Goal: Information Seeking & Learning: Learn about a topic

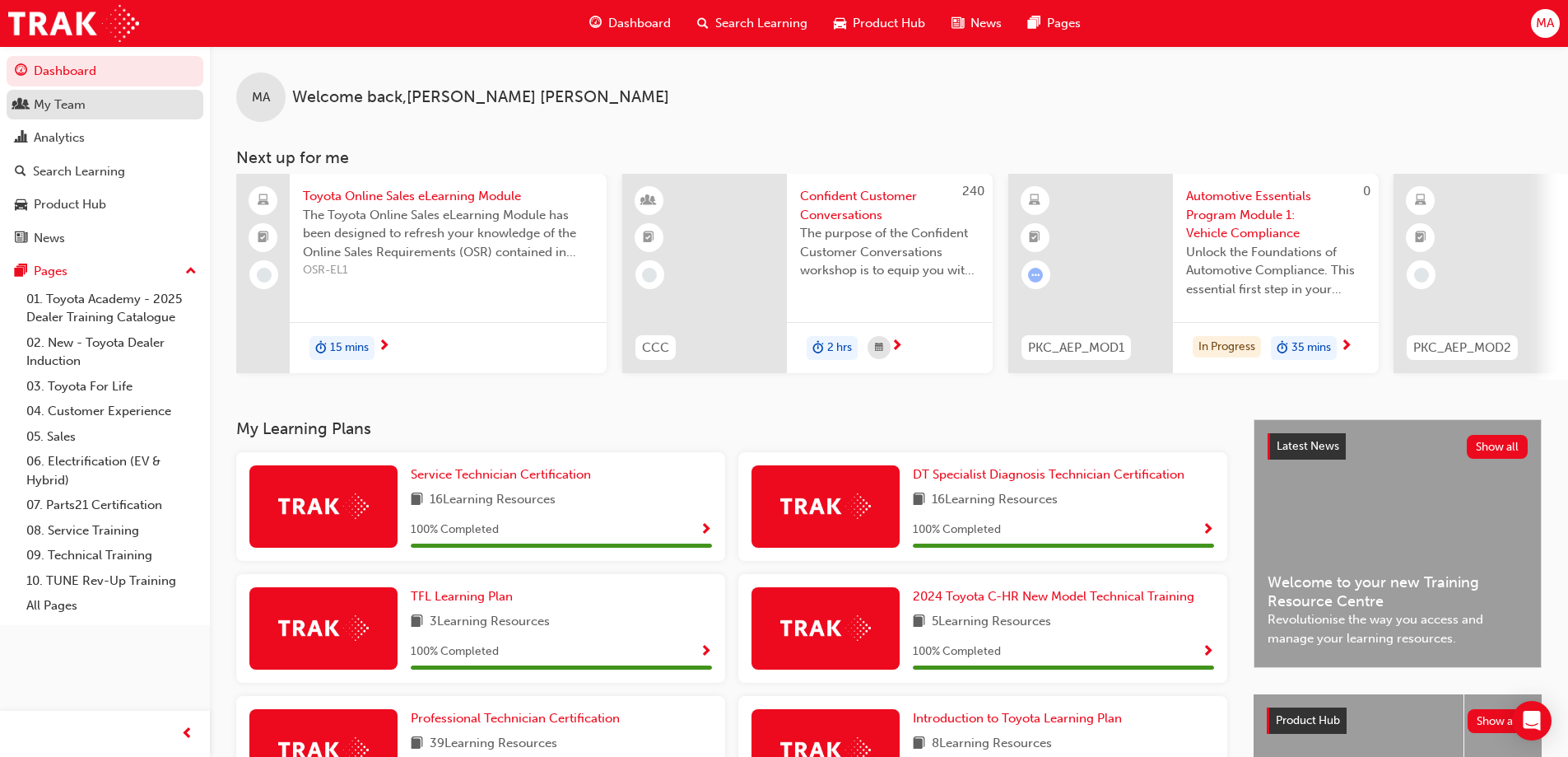
click at [111, 114] on div "My Team" at bounding box center [105, 104] width 181 height 20
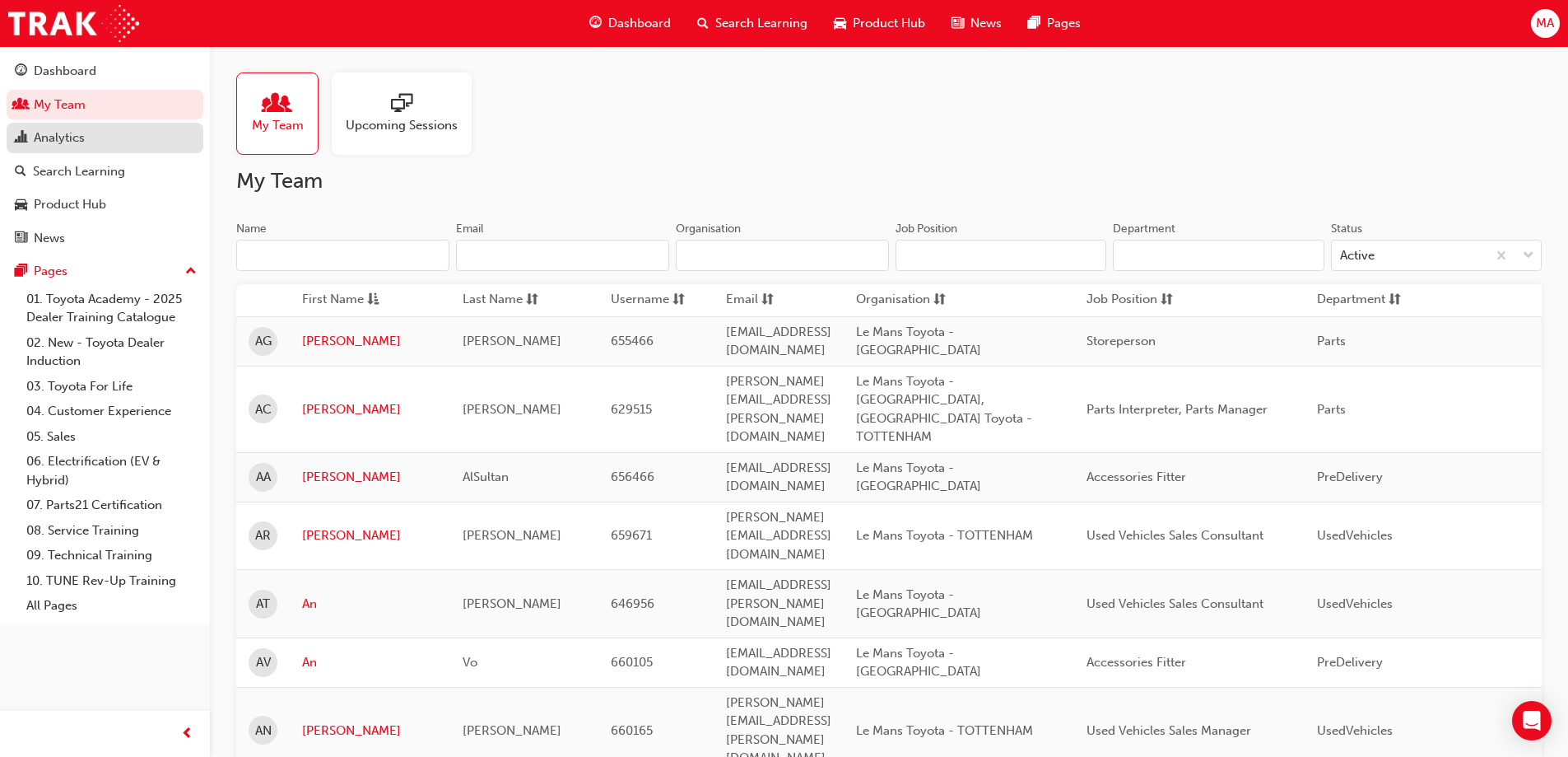
click at [127, 140] on div "Analytics" at bounding box center [105, 138] width 181 height 20
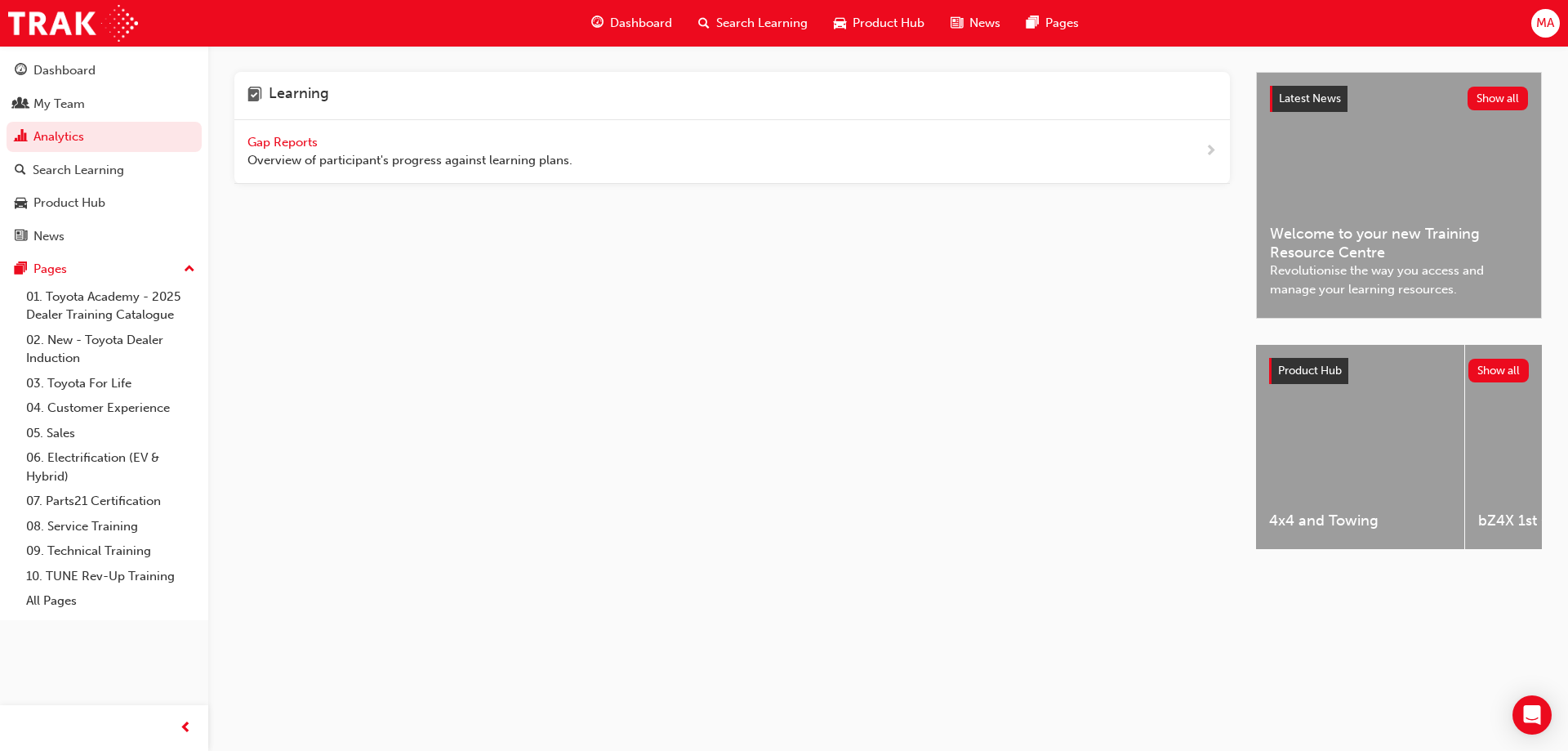
click at [299, 138] on span "Gap Reports" at bounding box center [283, 141] width 73 height 14
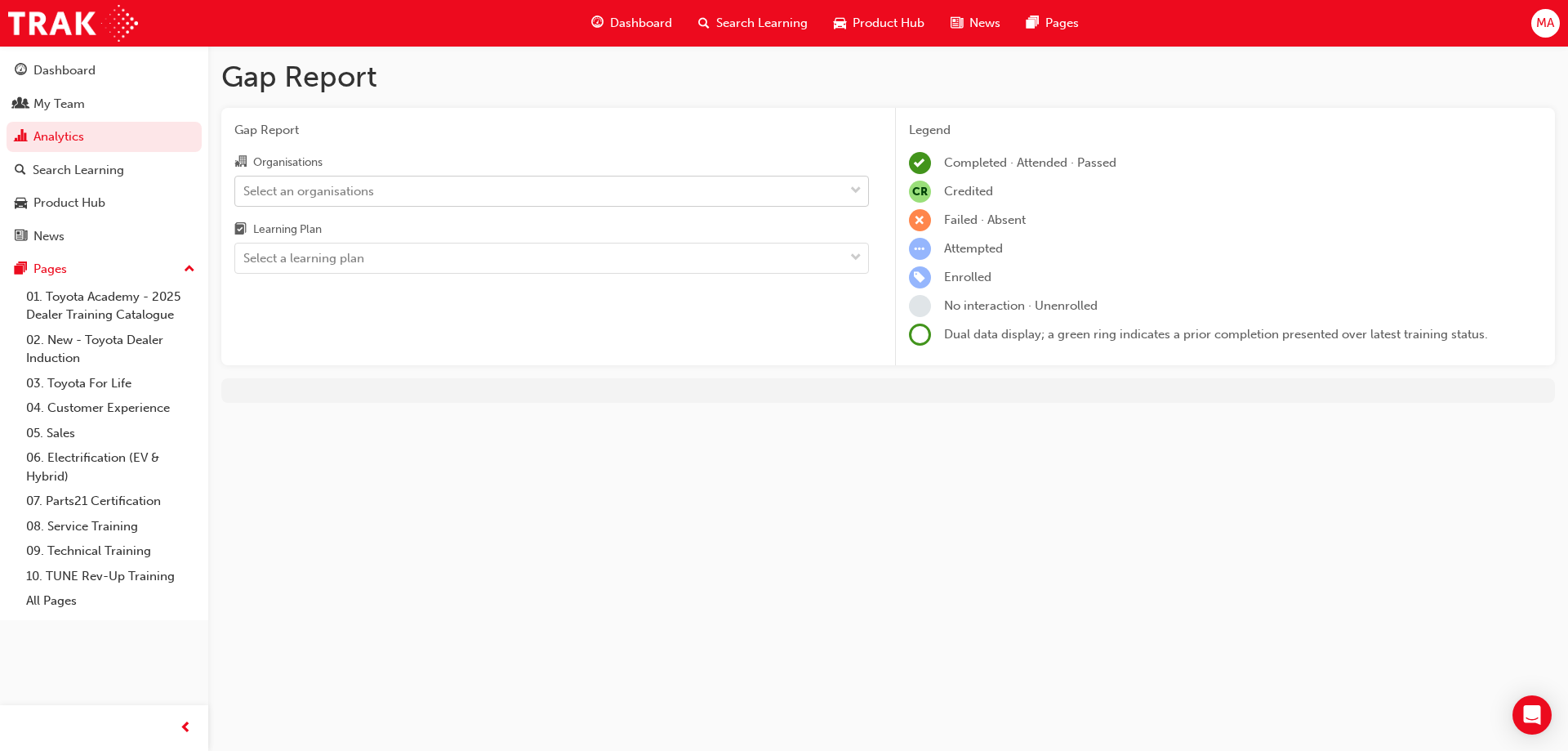
click at [315, 192] on div "Select an organisations" at bounding box center [308, 191] width 131 height 19
click at [245, 192] on input "Organisations Select an organisations" at bounding box center [244, 190] width 2 height 14
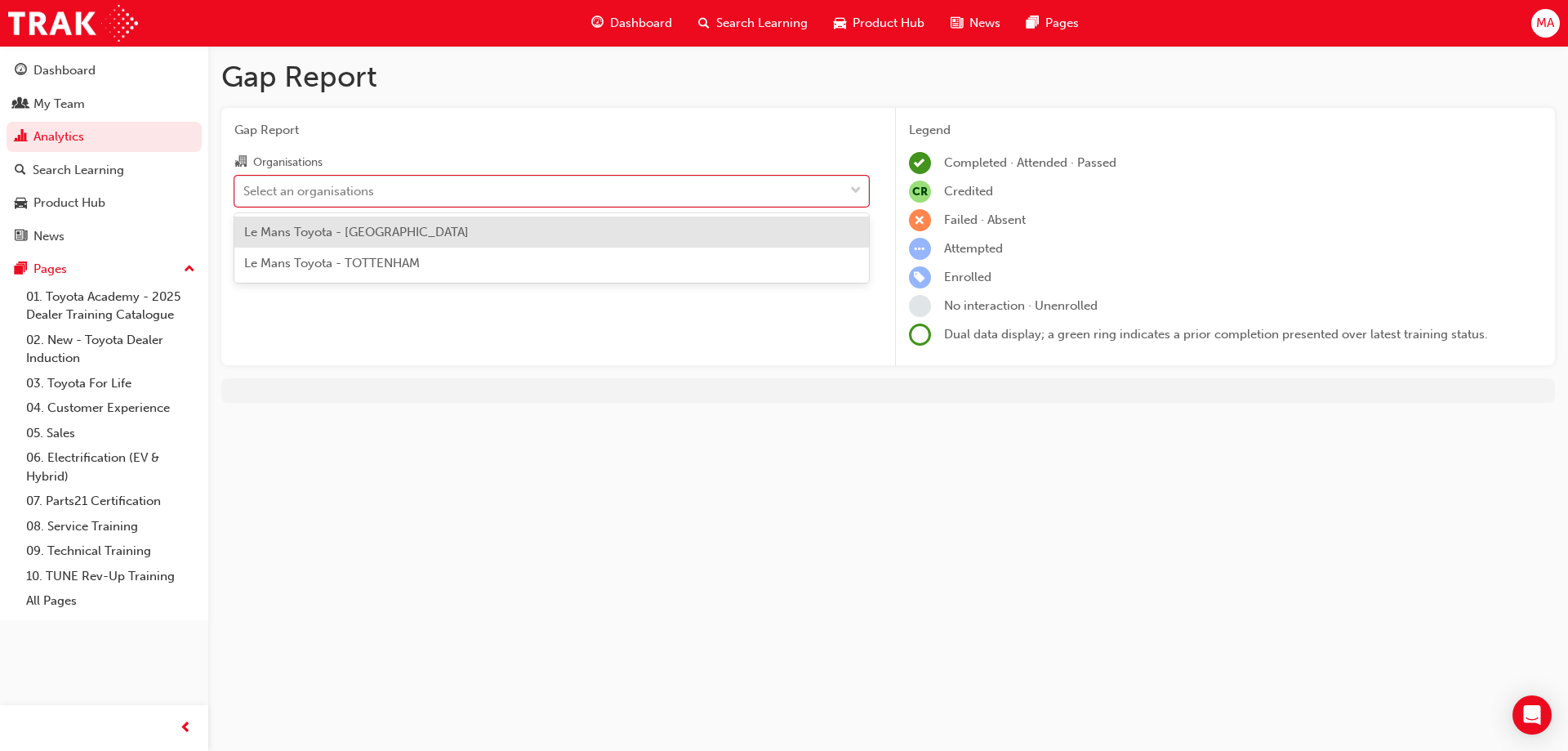
click at [318, 231] on span "Le Mans Toyota - DEER PARK" at bounding box center [357, 232] width 225 height 14
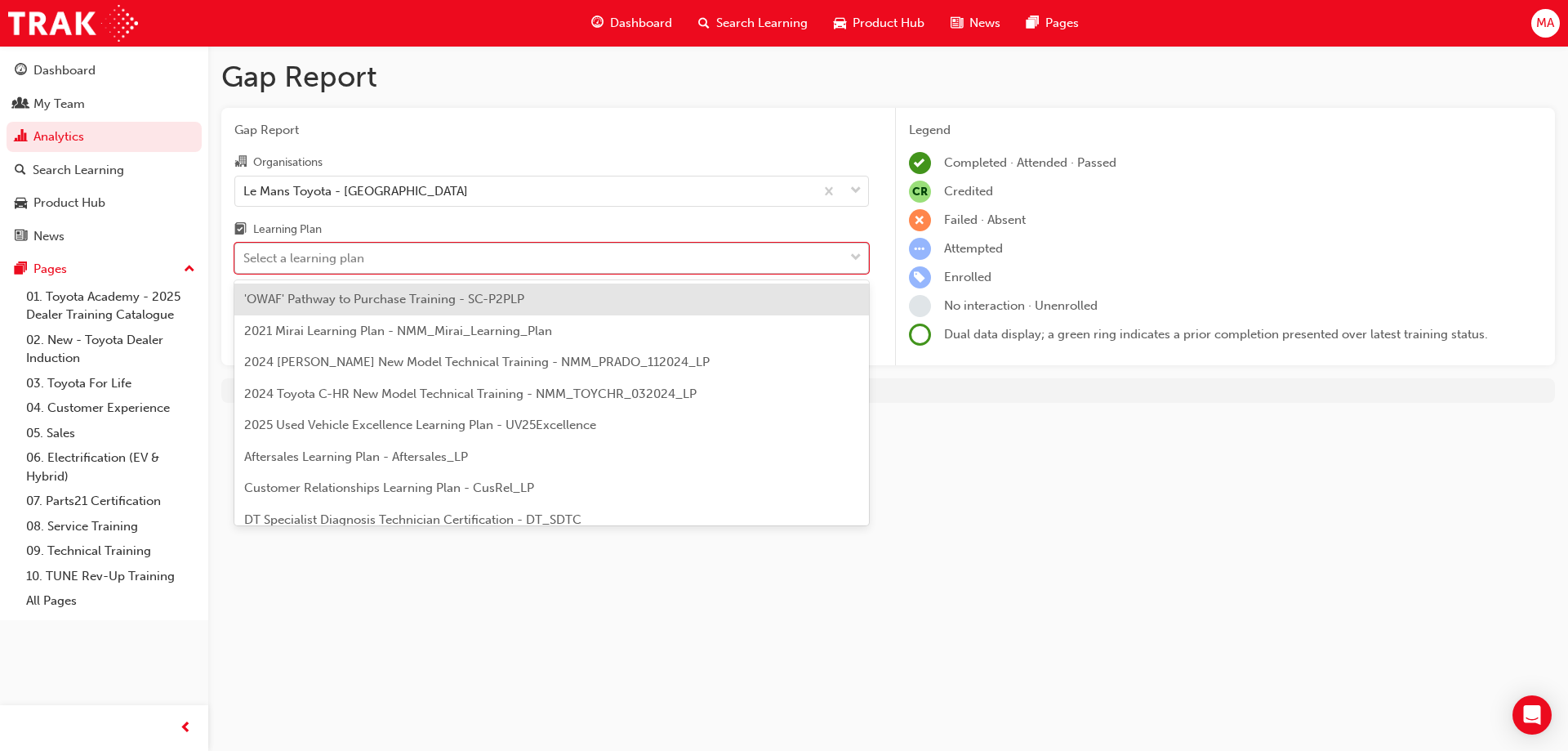
click at [321, 253] on div "Select a learning plan" at bounding box center [303, 259] width 121 height 19
click at [245, 253] on input "Learning Plan option 'OWAF' Pathway to Purchase Training - SC-P2PLP focused, 1 …" at bounding box center [244, 258] width 2 height 14
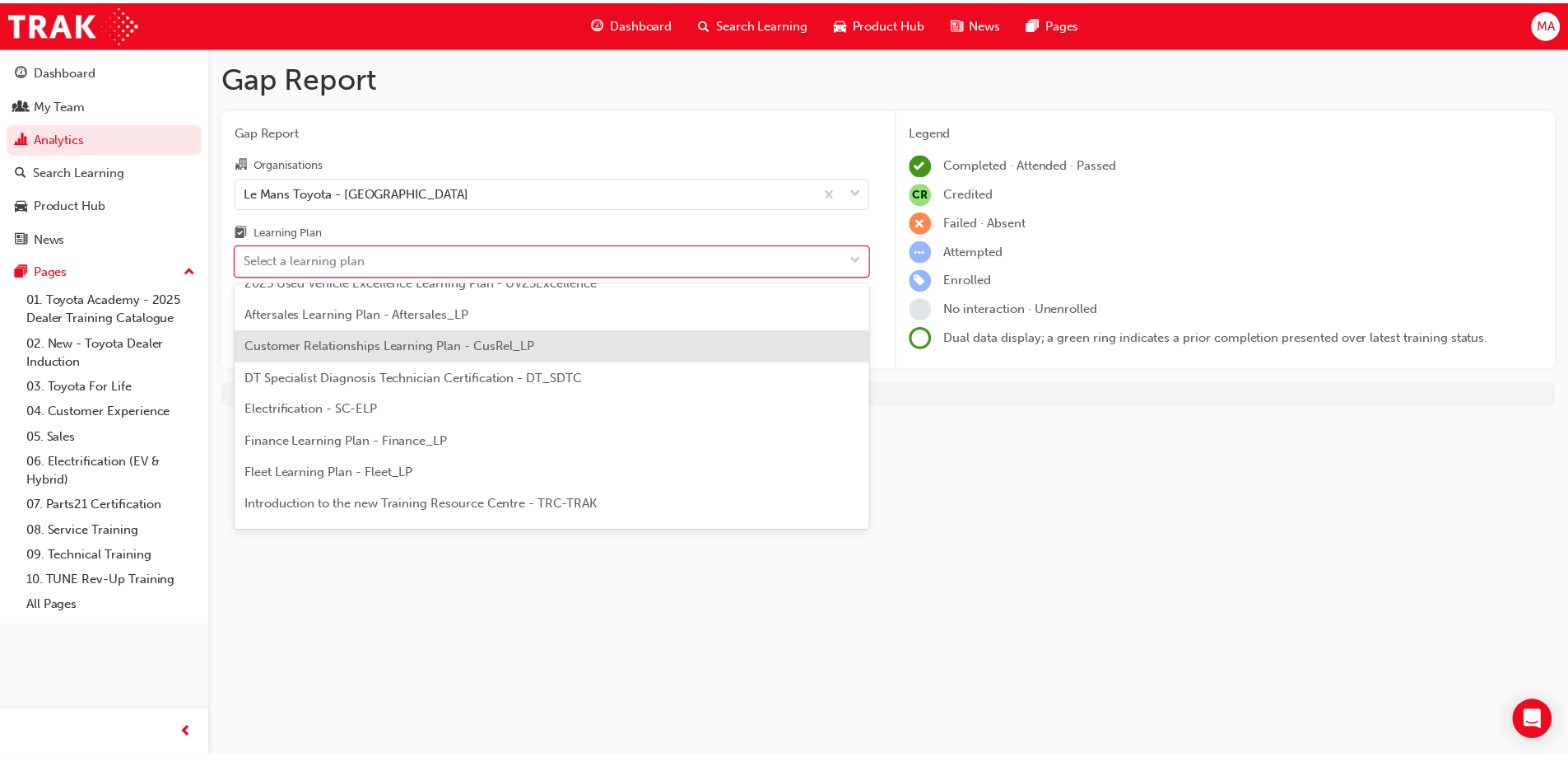
scroll to position [164, 0]
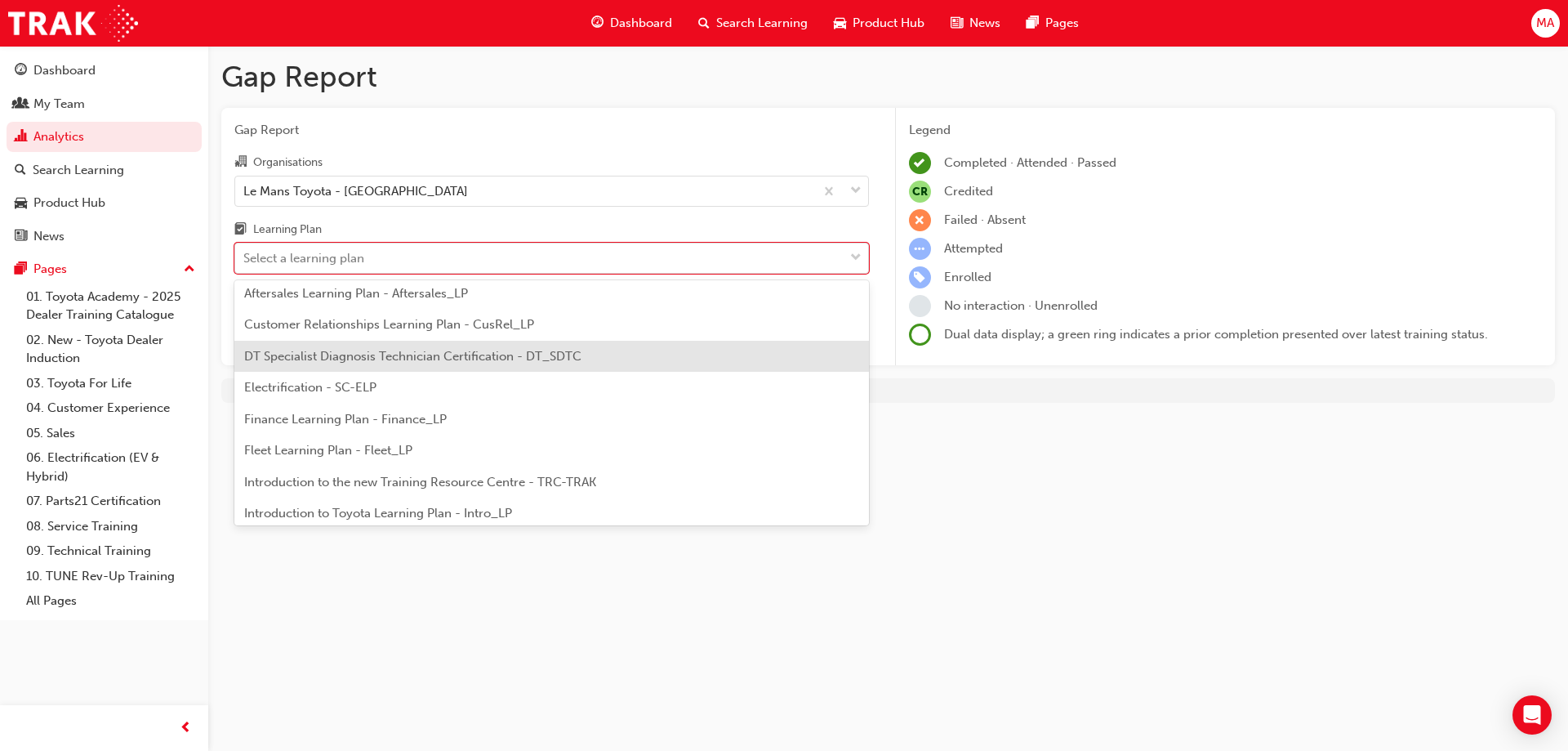
click at [361, 361] on span "DT Specialist Diagnosis Technician Certification - DT_SDTC" at bounding box center [413, 356] width 338 height 14
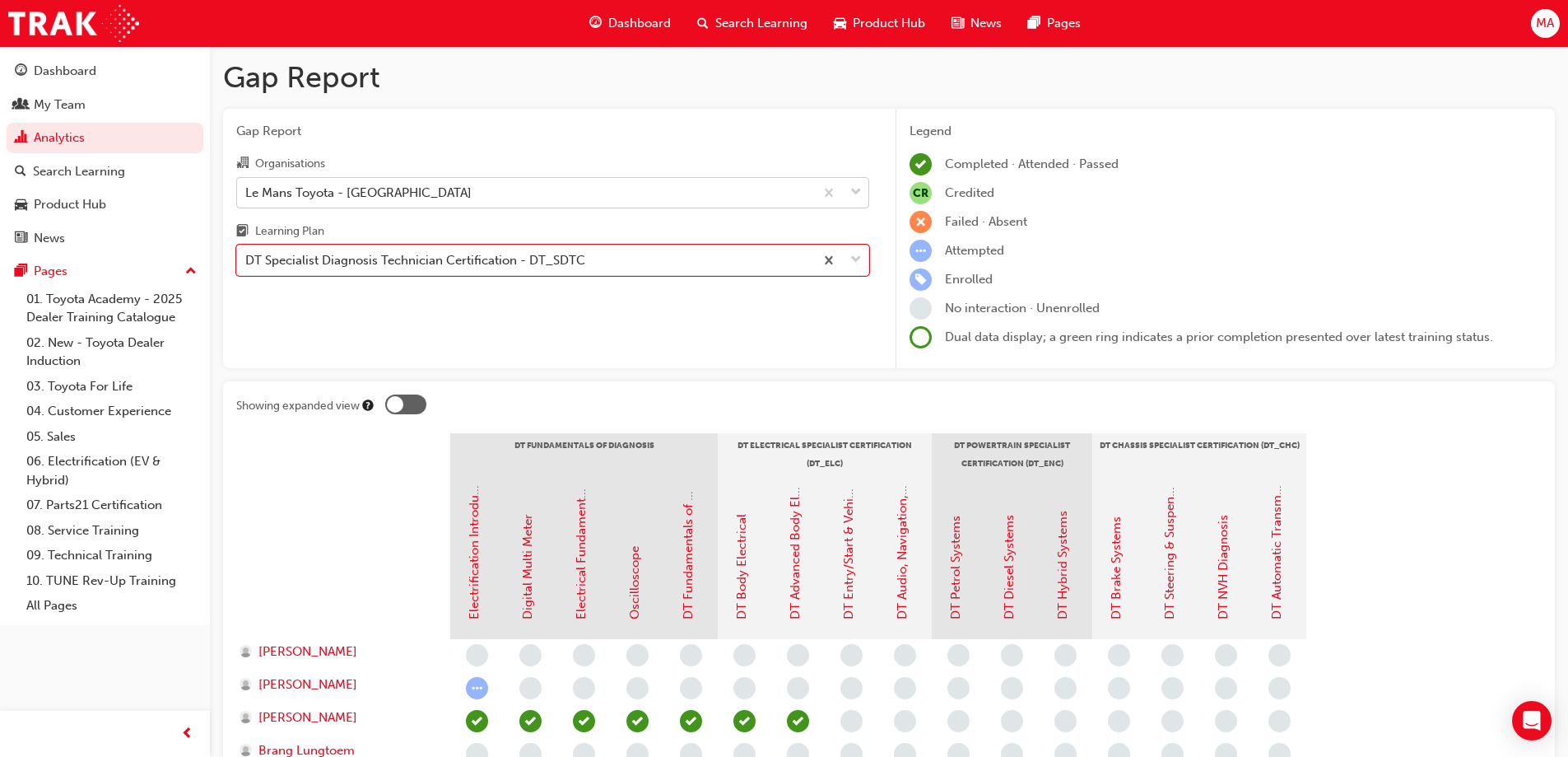
click at [456, 183] on div "Le Mans Toyota - DEER PARK" at bounding box center [526, 192] width 577 height 29
click at [247, 185] on input "Organisations Le Mans Toyota - DEER PARK" at bounding box center [246, 191] width 2 height 14
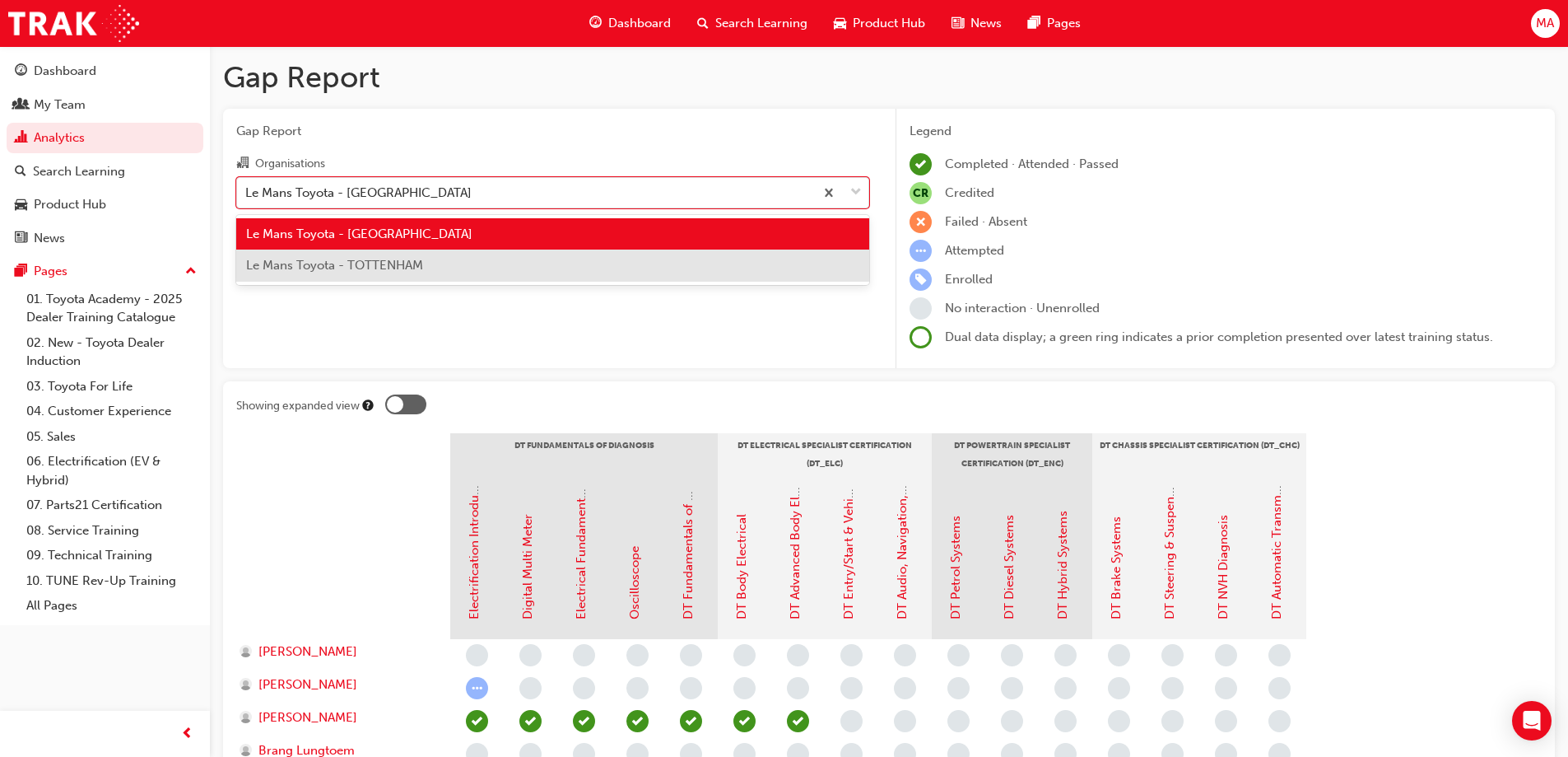
click at [426, 261] on div "Le Mans Toyota - TOTTENHAM" at bounding box center [553, 265] width 634 height 32
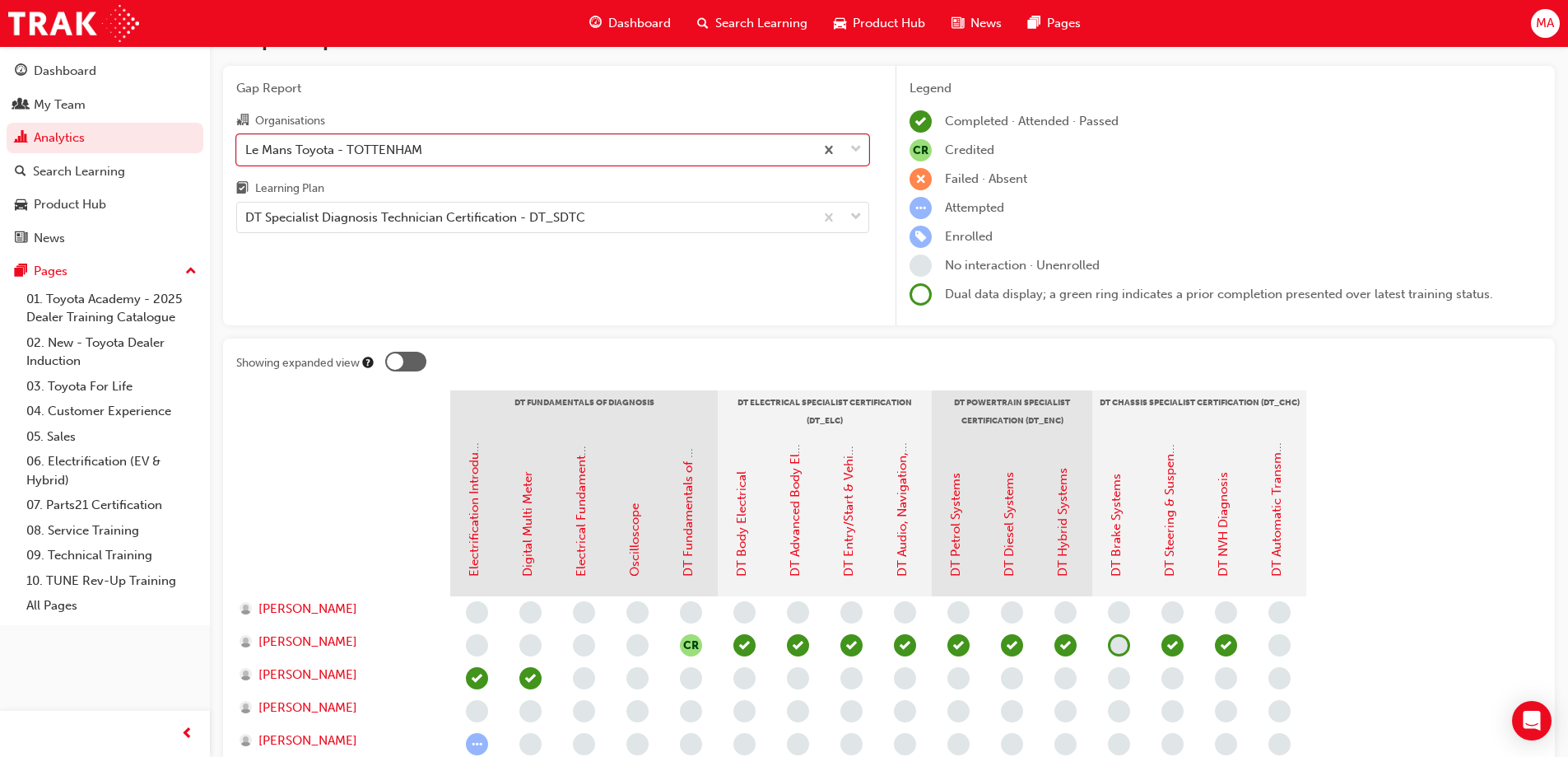
scroll to position [38, 0]
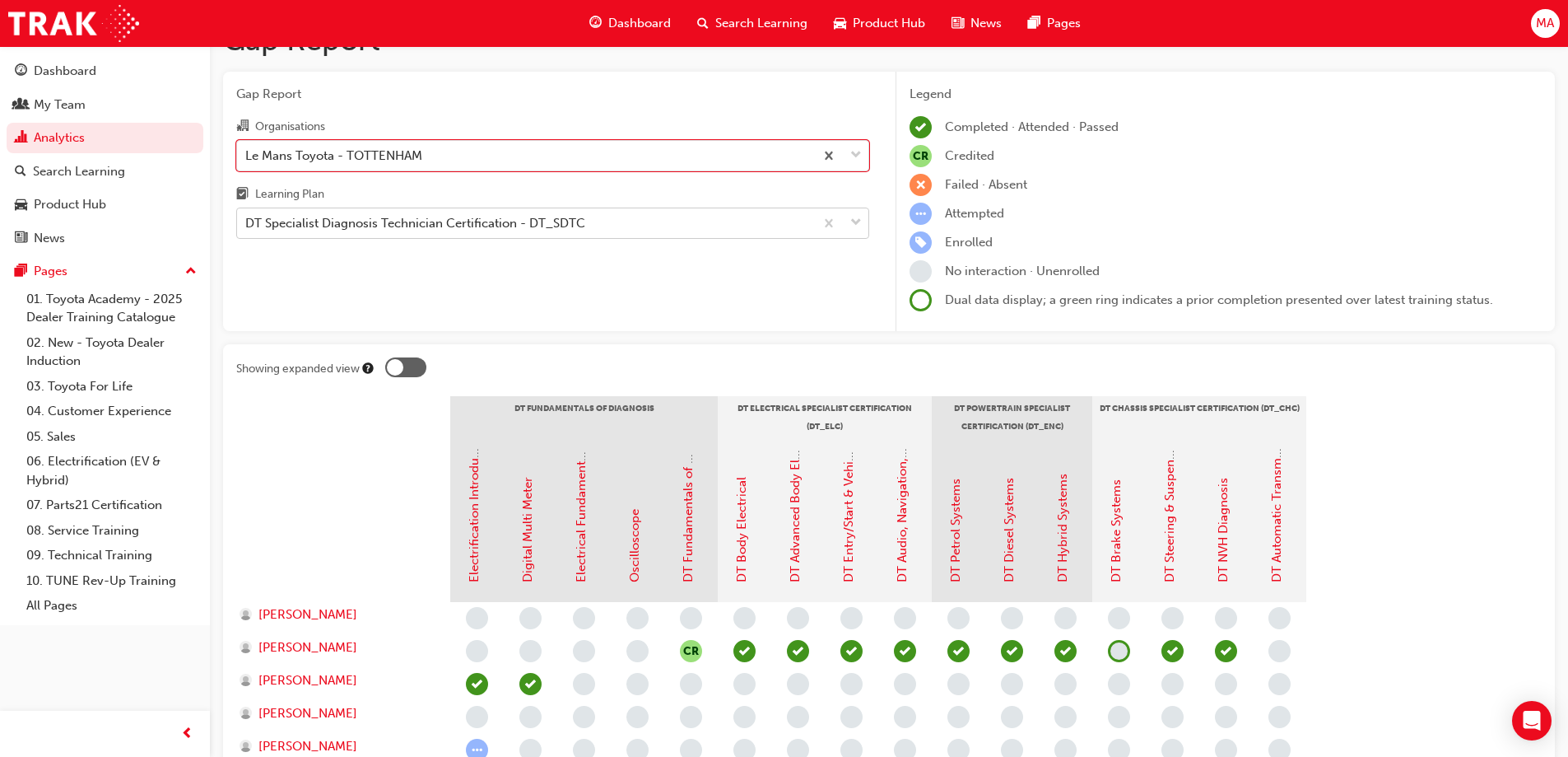
click at [395, 226] on div "DT Specialist Diagnosis Technician Certification - DT_SDTC" at bounding box center [415, 224] width 340 height 19
click at [247, 226] on input "Learning Plan DT Specialist Diagnosis Technician Certification - DT_SDTC" at bounding box center [246, 222] width 2 height 14
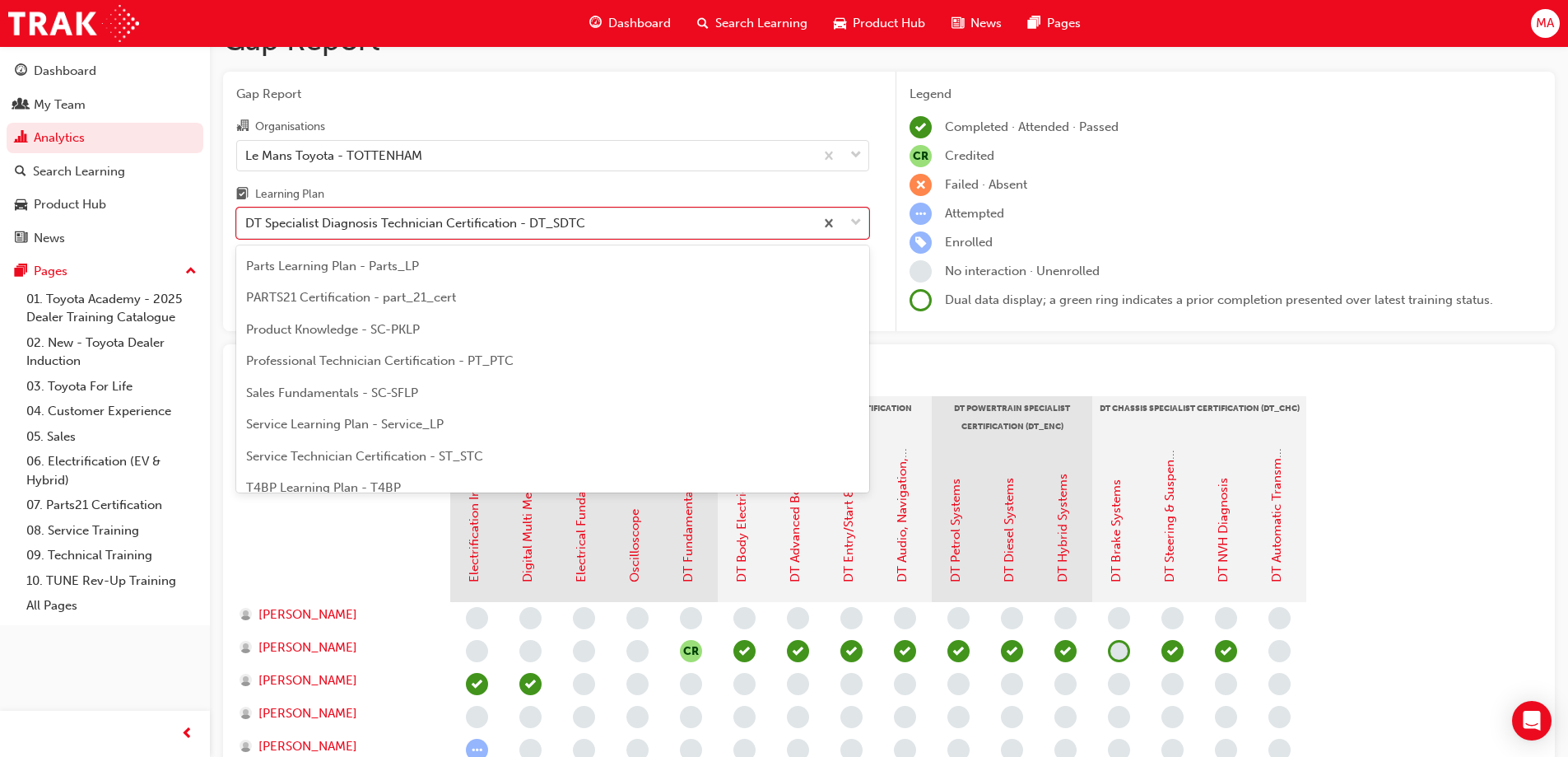
scroll to position [516, 0]
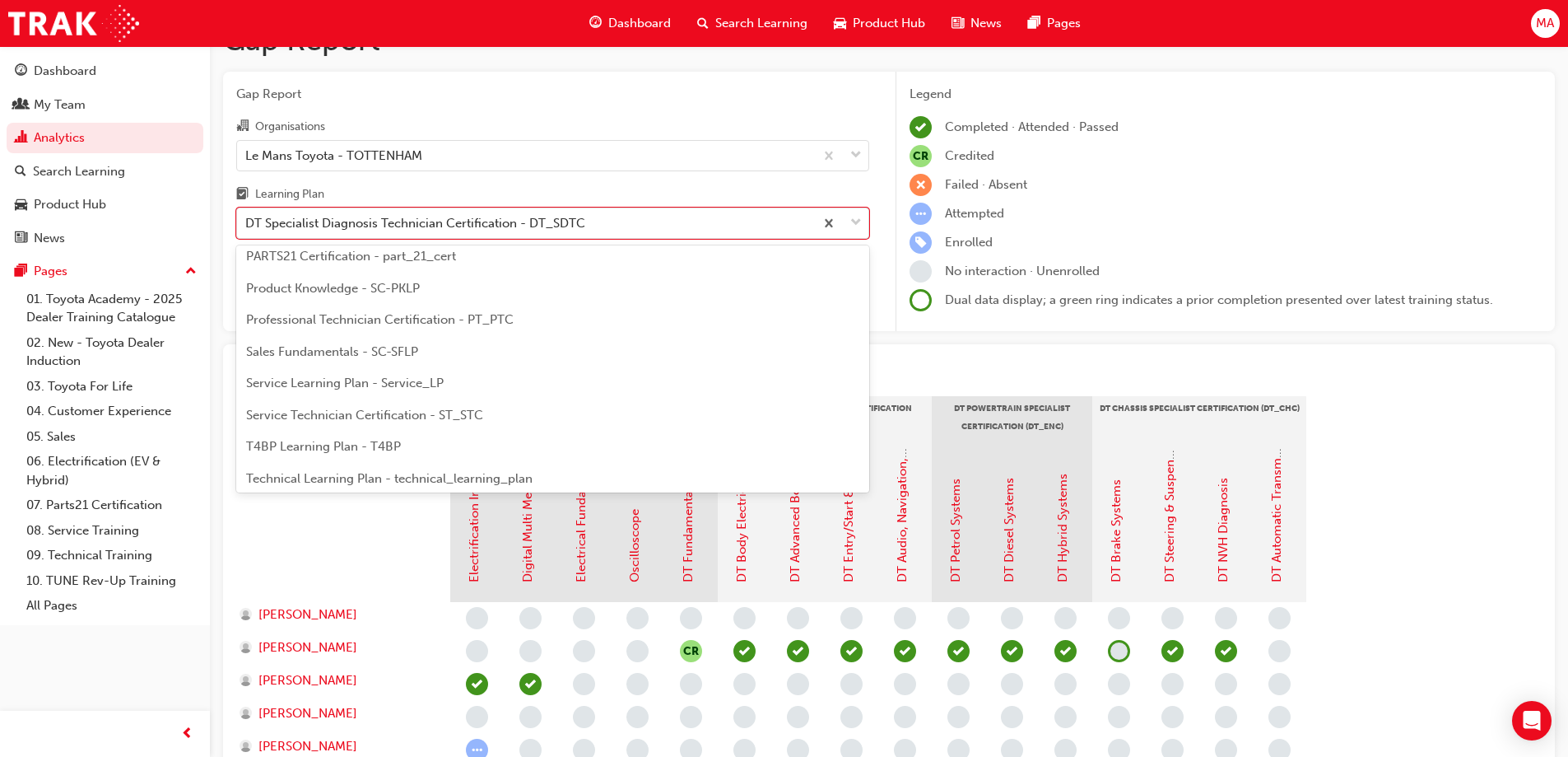
click at [382, 315] on span "Professional Technician Certification - PT_PTC" at bounding box center [380, 319] width 267 height 14
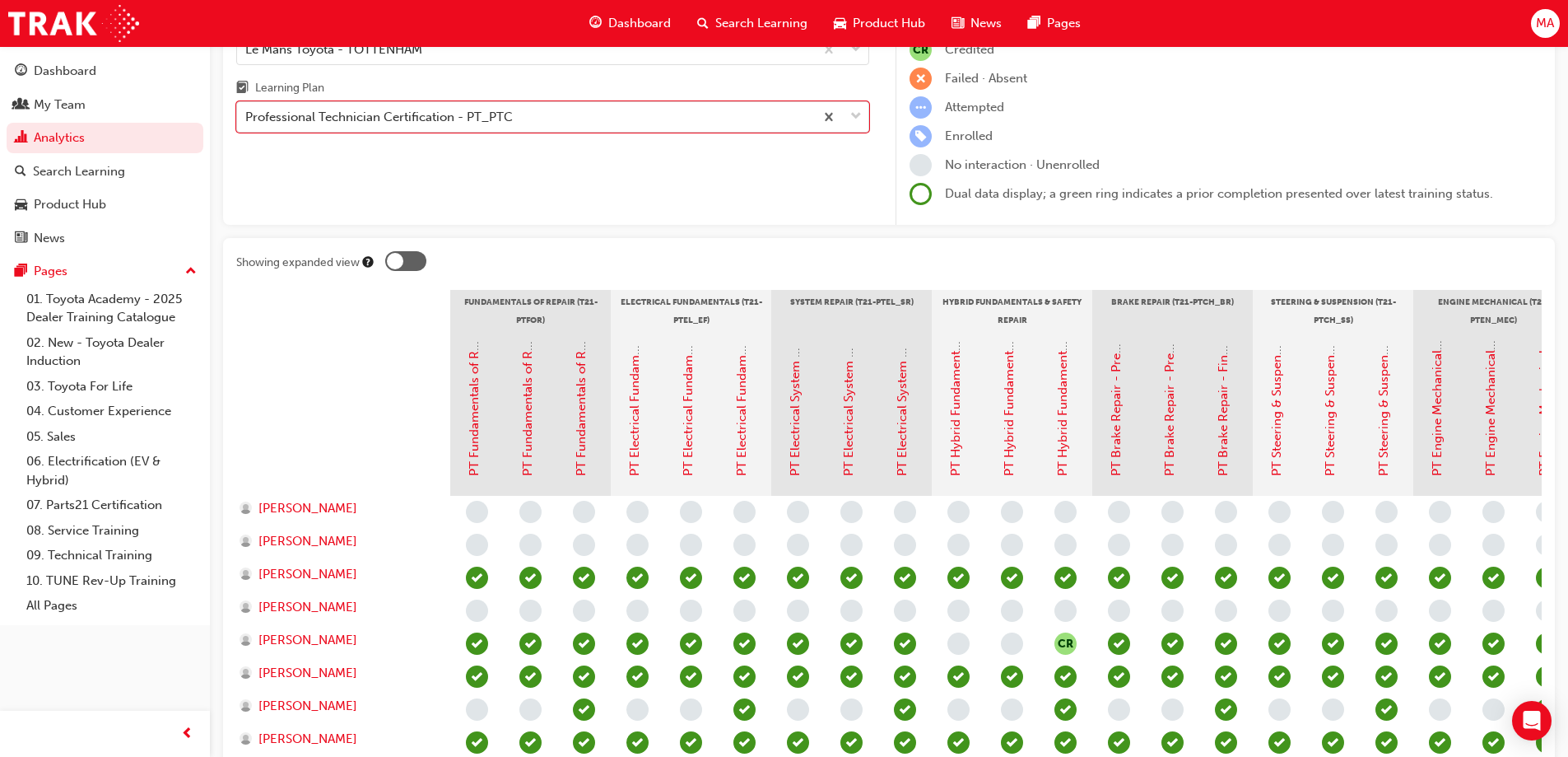
scroll to position [49, 0]
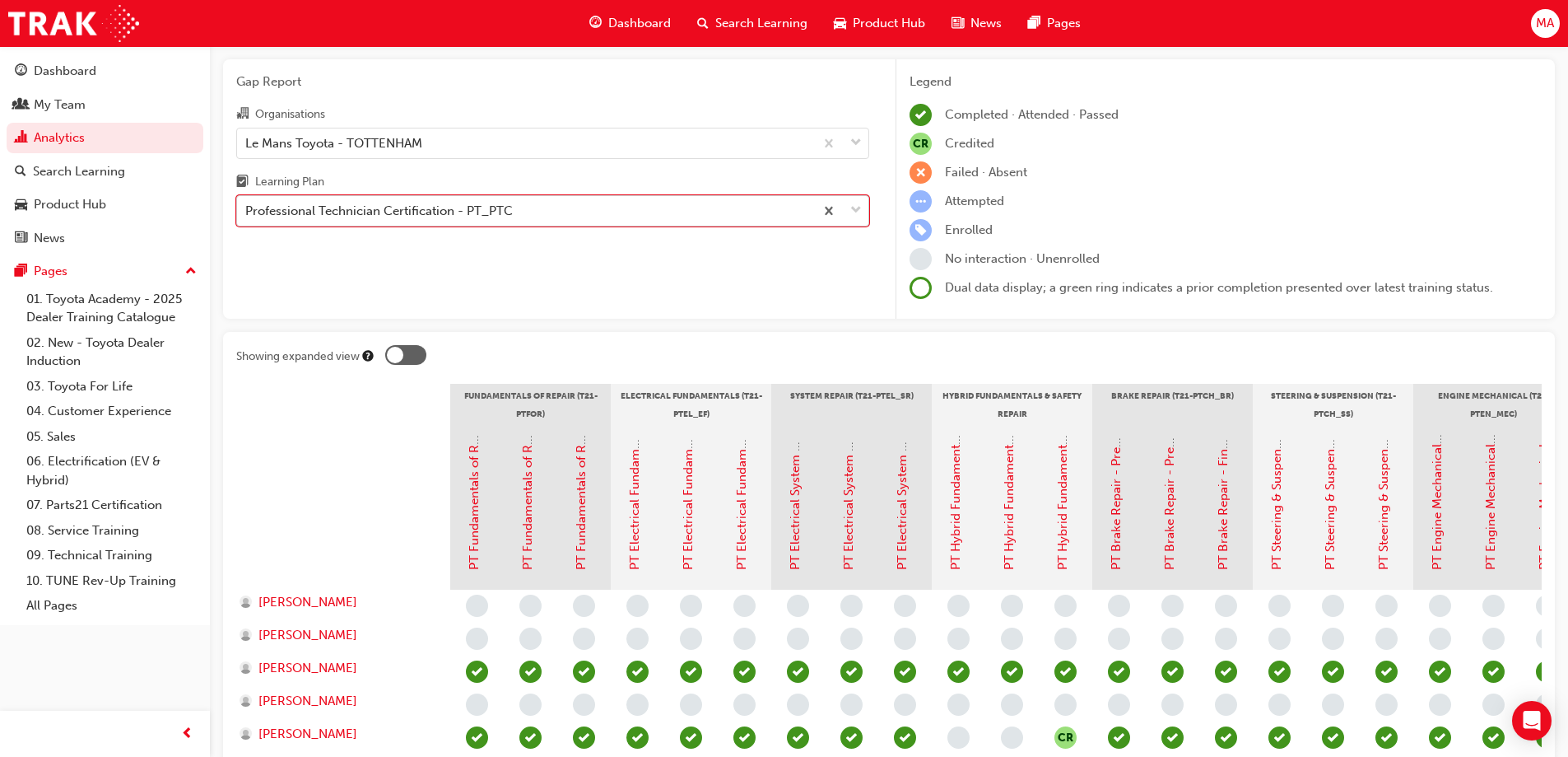
click at [392, 220] on div "Professional Technician Certification - PT_PTC" at bounding box center [379, 212] width 267 height 19
click at [247, 217] on input "Learning Plan option Professional Technician Certification - PT_PTC, selected. …" at bounding box center [246, 211] width 2 height 14
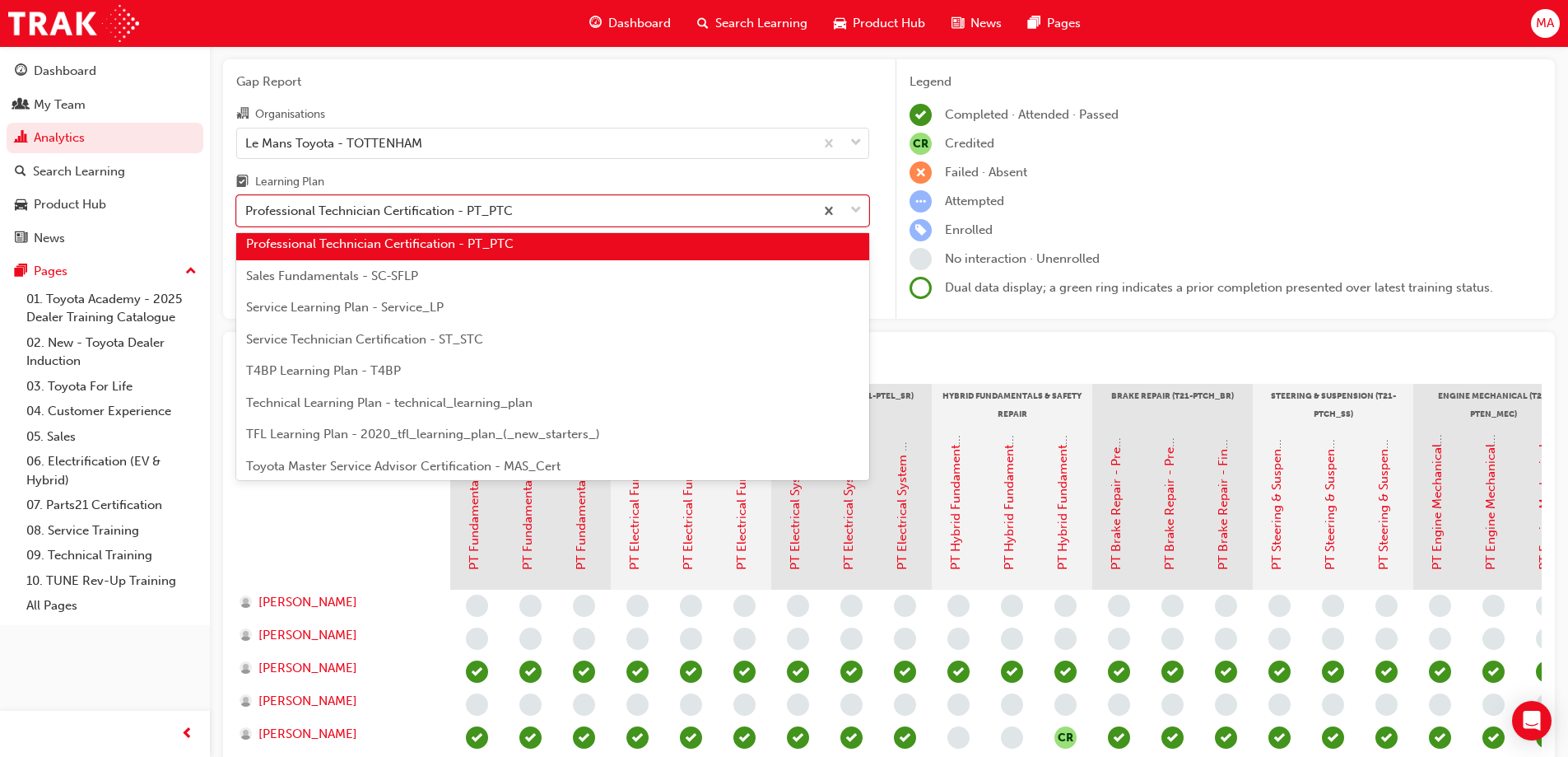
scroll to position [617, 0]
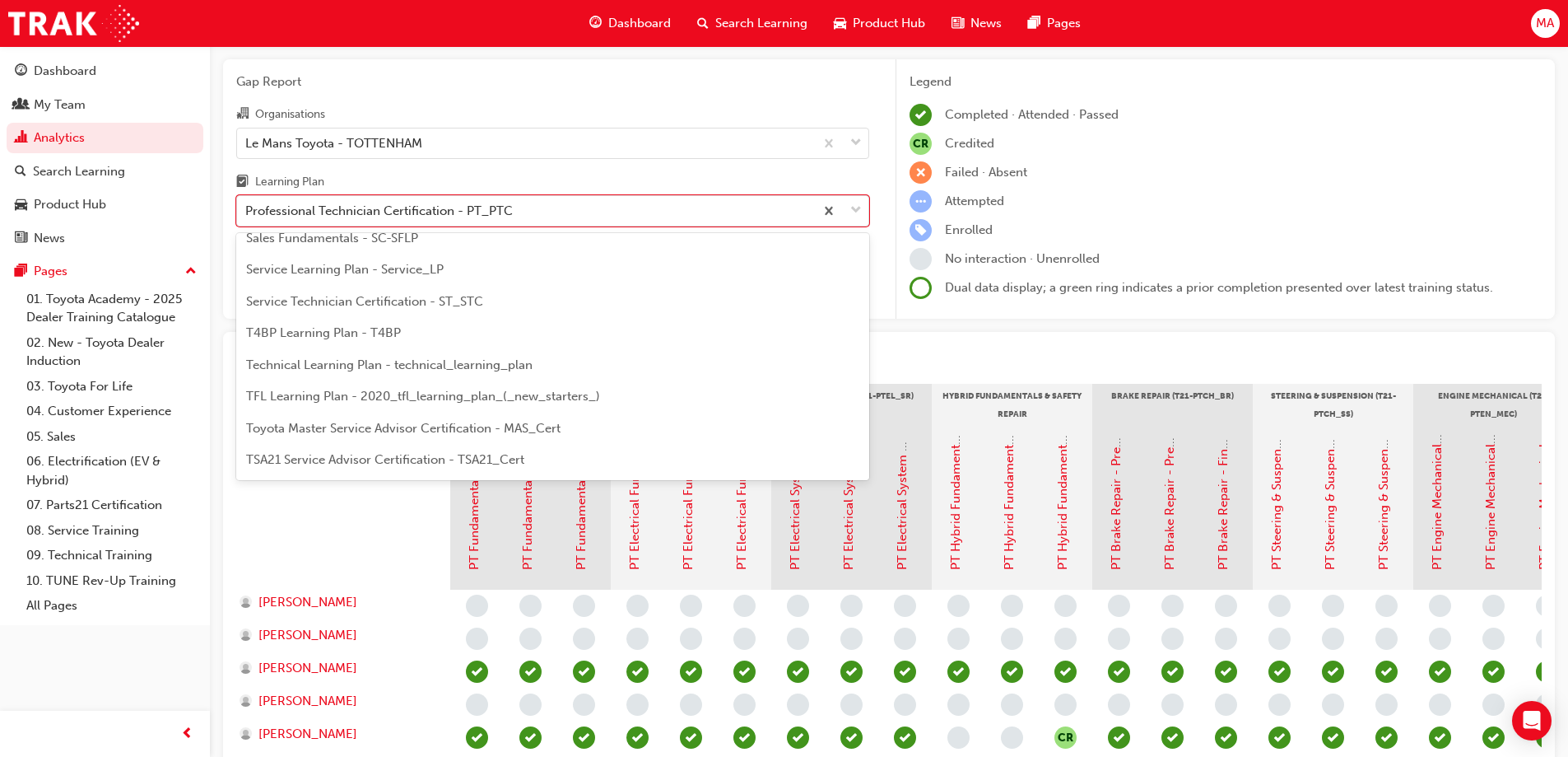
click at [394, 305] on span "Service Technician Certification - ST_STC" at bounding box center [364, 301] width 237 height 14
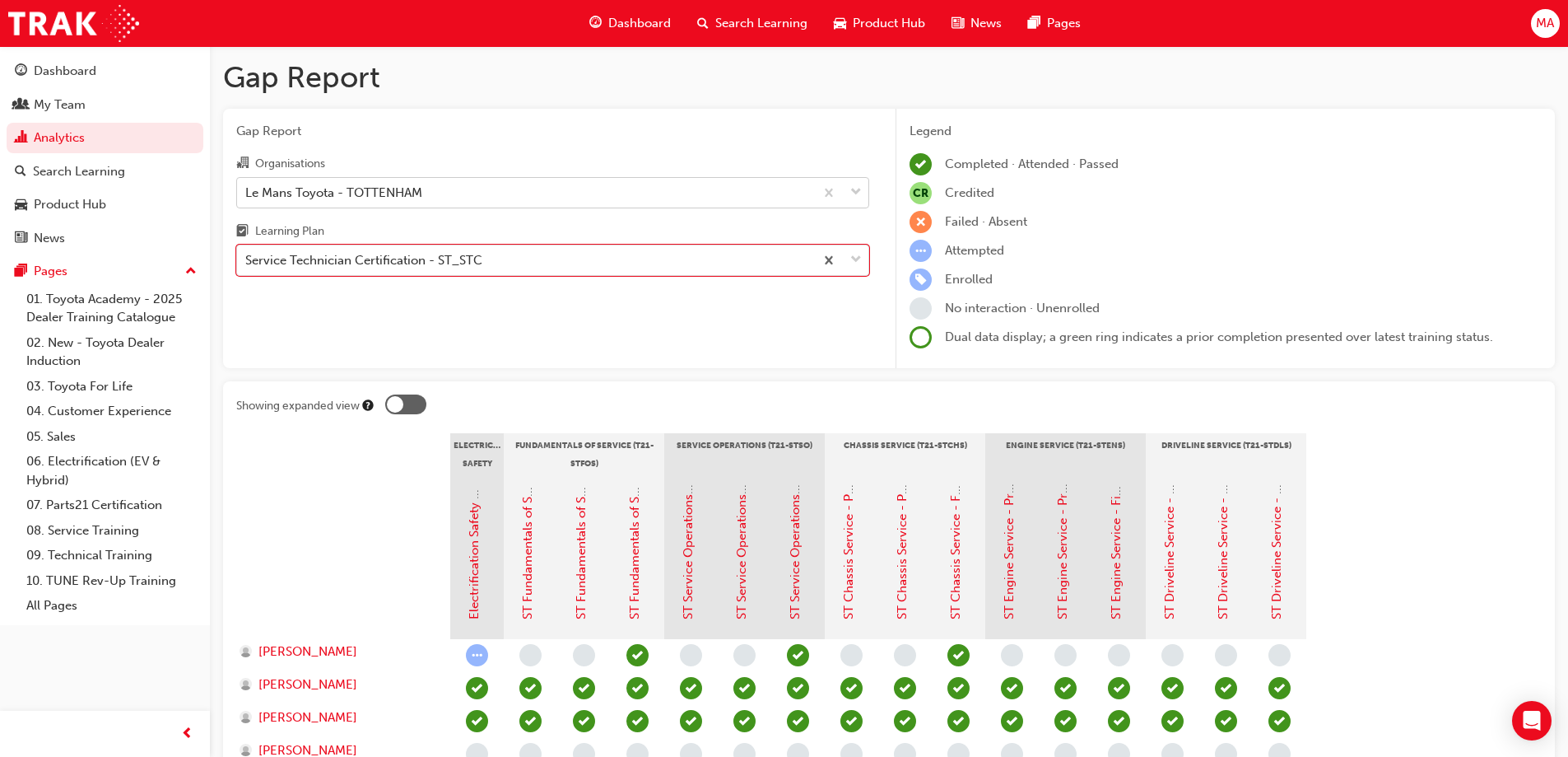
click at [368, 193] on div "Le Mans Toyota - TOTTENHAM" at bounding box center [334, 192] width 177 height 19
click at [247, 193] on input "Organisations Le Mans Toyota - TOTTENHAM" at bounding box center [246, 191] width 2 height 14
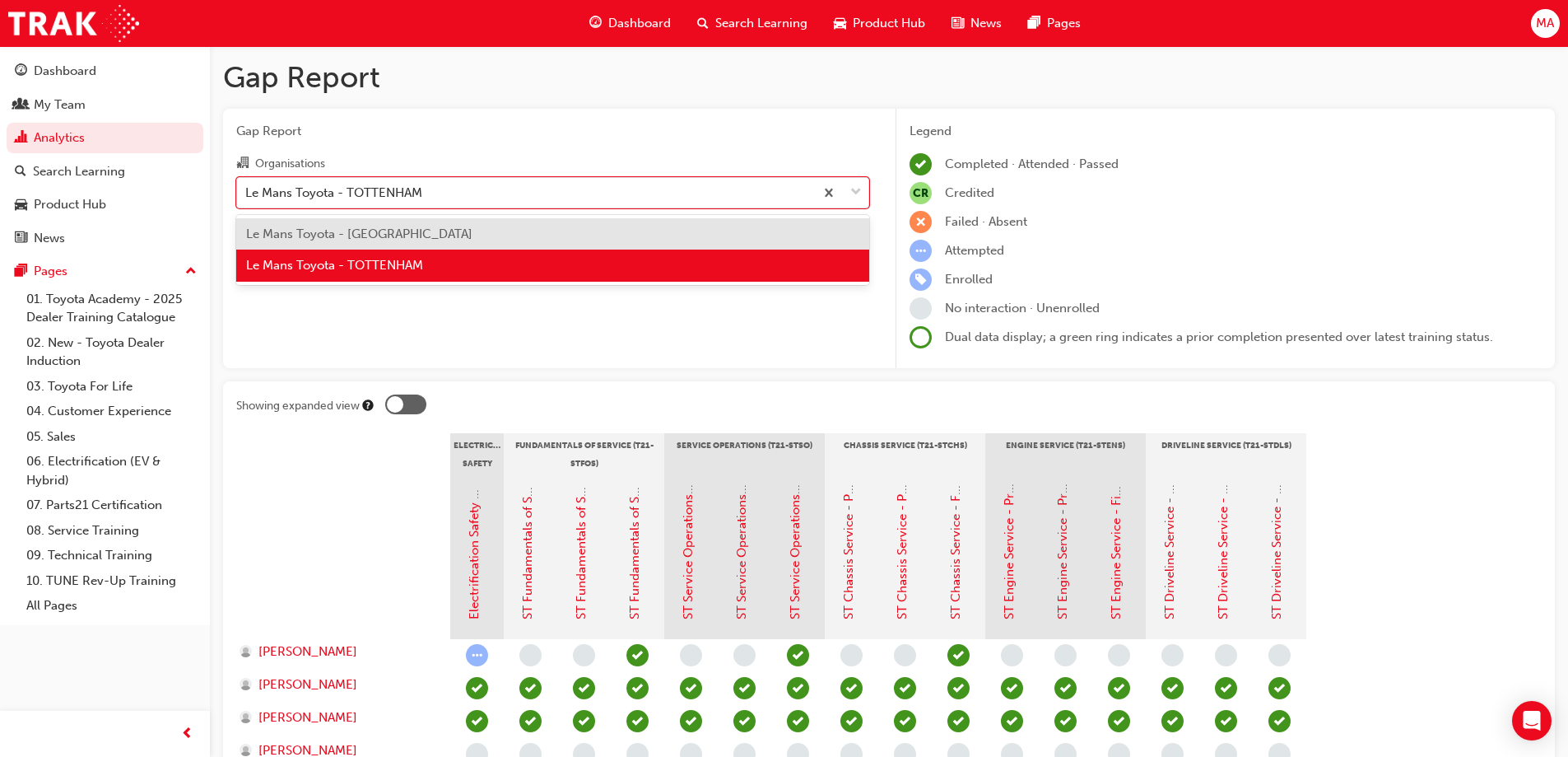
click at [370, 230] on span "Le Mans Toyota - DEER PARK" at bounding box center [360, 234] width 227 height 14
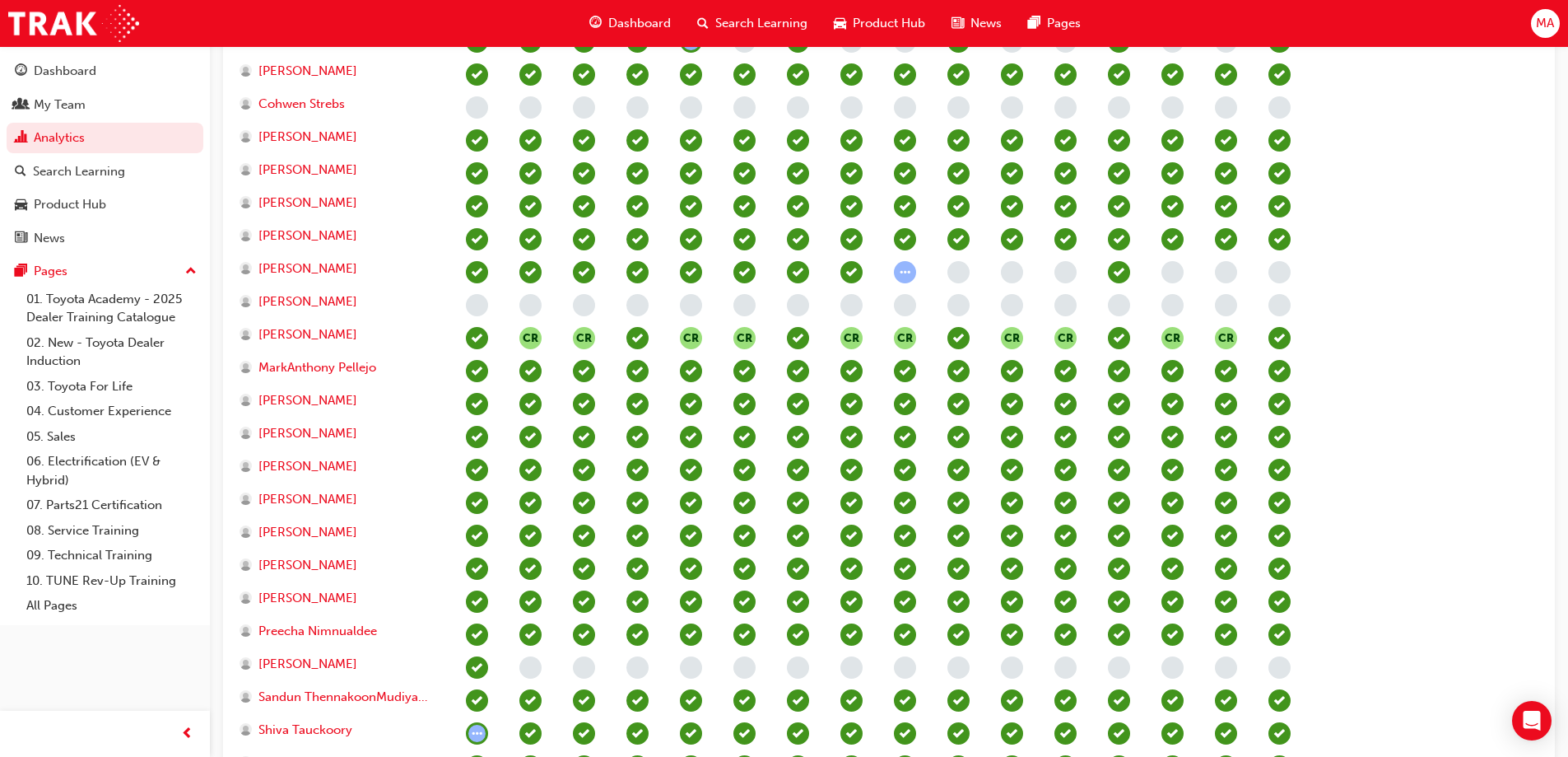
scroll to position [301, 0]
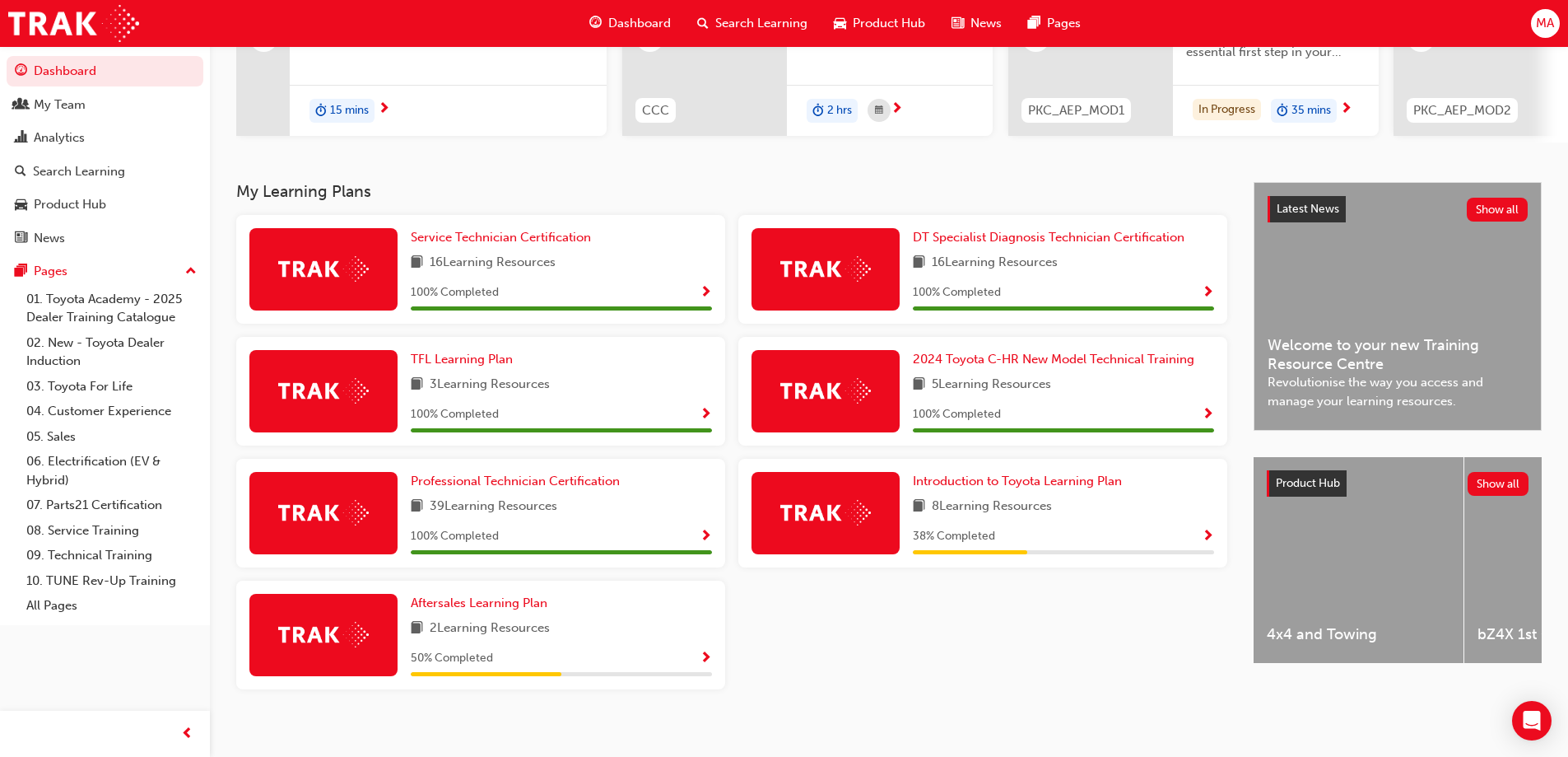
scroll to position [257, 0]
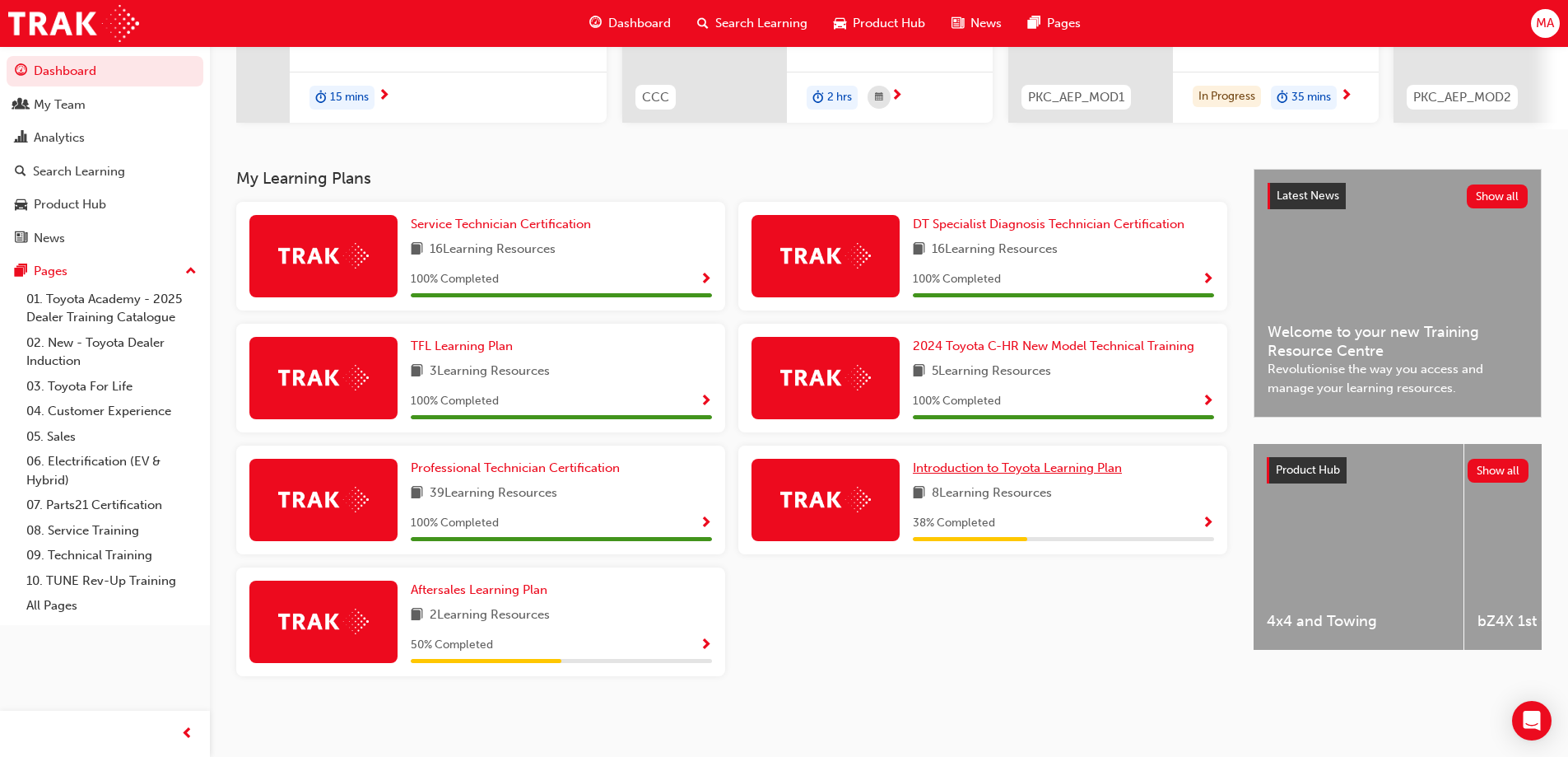
click at [949, 459] on link "Introduction to Toyota Learning Plan" at bounding box center [1021, 468] width 215 height 19
